Goal: Connect with others: Connect with others

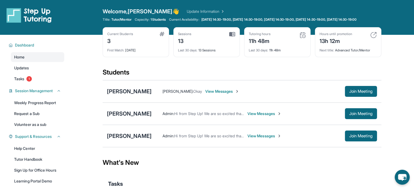
click at [239, 94] on span "View Messages" at bounding box center [222, 91] width 34 height 5
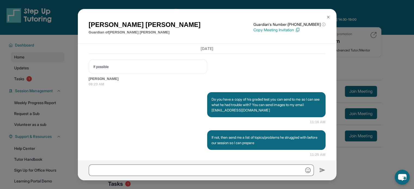
scroll to position [2645, 0]
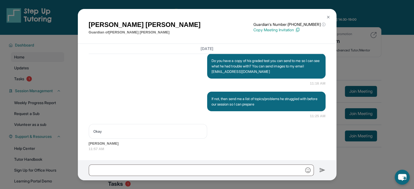
click at [379, 135] on div "Armineh Karamian Guardian of Maximilian Karamian Guardian's Number: +1402799453…" at bounding box center [207, 94] width 414 height 189
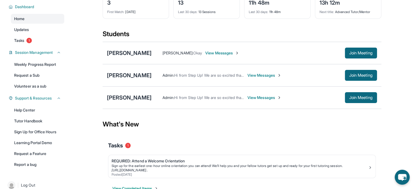
scroll to position [0, 0]
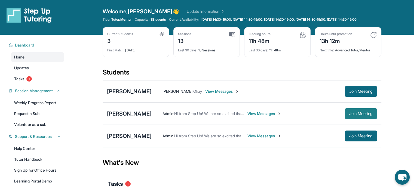
click at [360, 115] on span "Join Meeting" at bounding box center [360, 113] width 23 height 3
click at [363, 115] on span "Join Meeting" at bounding box center [360, 113] width 23 height 3
click at [133, 118] on div "[PERSON_NAME]" at bounding box center [129, 114] width 45 height 8
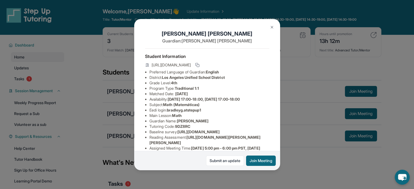
click at [313, 141] on div "[PERSON_NAME] Guardian: [PERSON_NAME] Student Information [URL][DOMAIN_NAME] Pr…" at bounding box center [207, 94] width 414 height 189
